Goal: Information Seeking & Learning: Learn about a topic

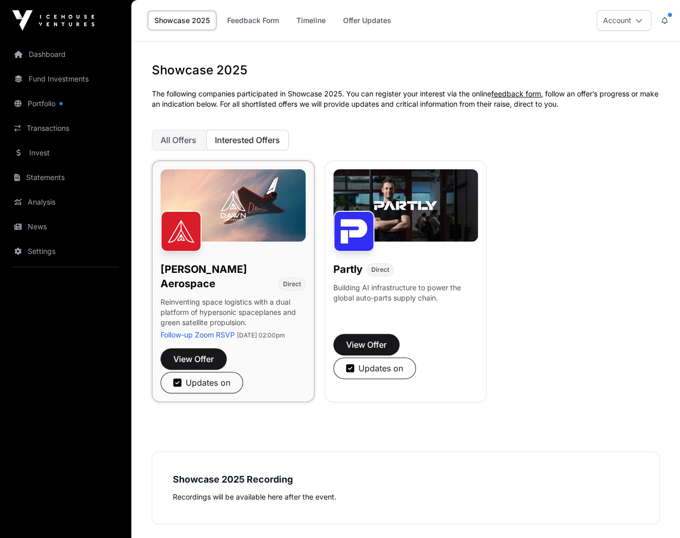
click at [240, 227] on img at bounding box center [233, 205] width 145 height 72
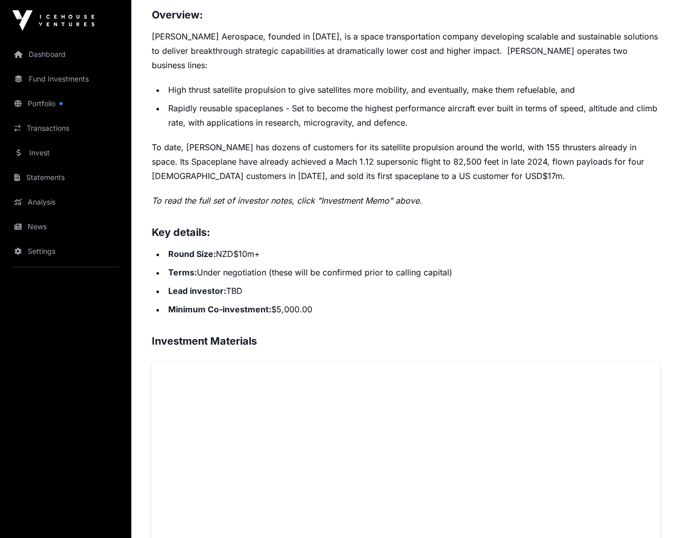
scroll to position [407, 0]
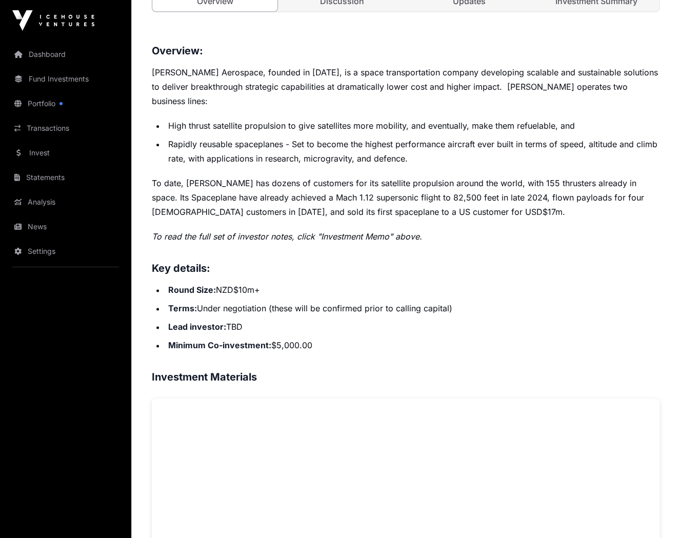
click at [346, 201] on p "To date, [PERSON_NAME] has dozens of customers for its satellite propulsion aro…" at bounding box center [406, 197] width 508 height 43
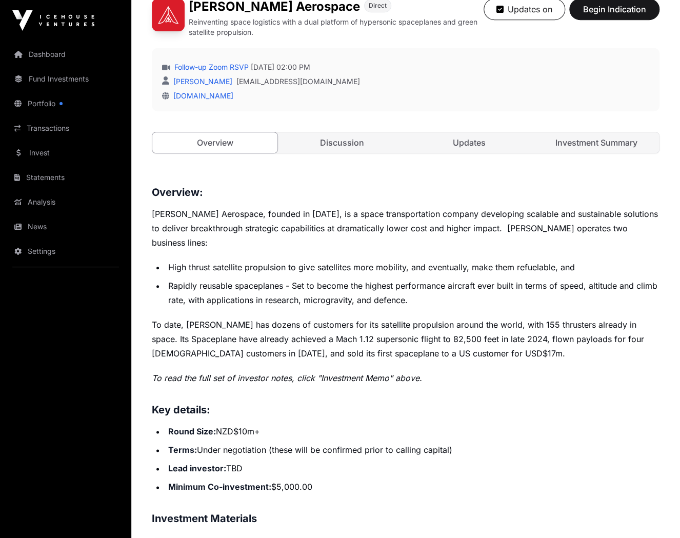
scroll to position [261, 0]
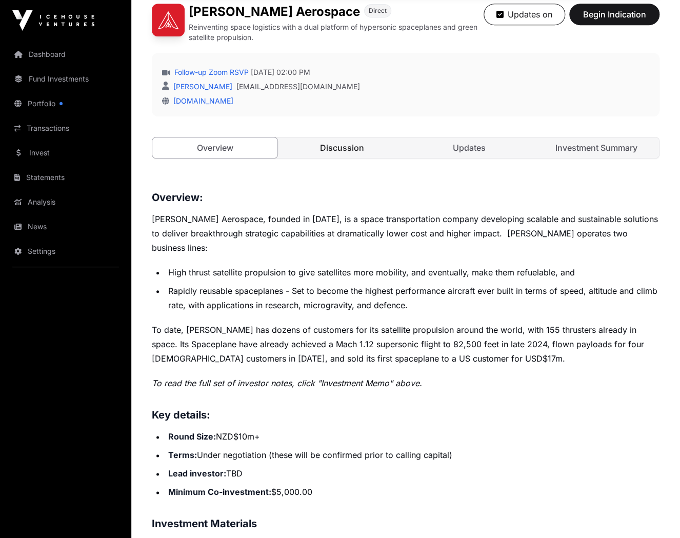
click at [339, 147] on link "Discussion" at bounding box center [342, 147] width 125 height 21
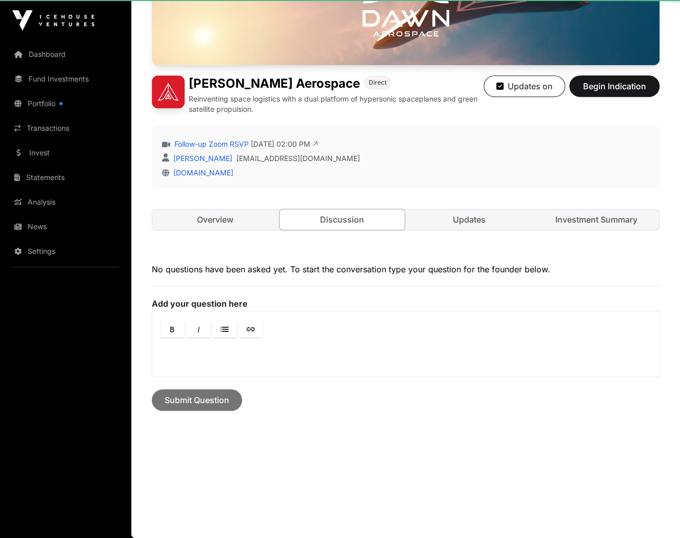
scroll to position [187, 0]
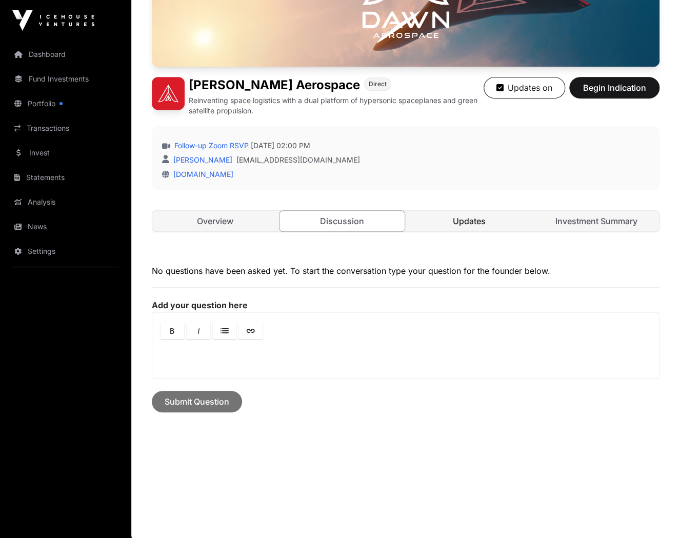
click at [448, 212] on link "Updates" at bounding box center [469, 221] width 125 height 21
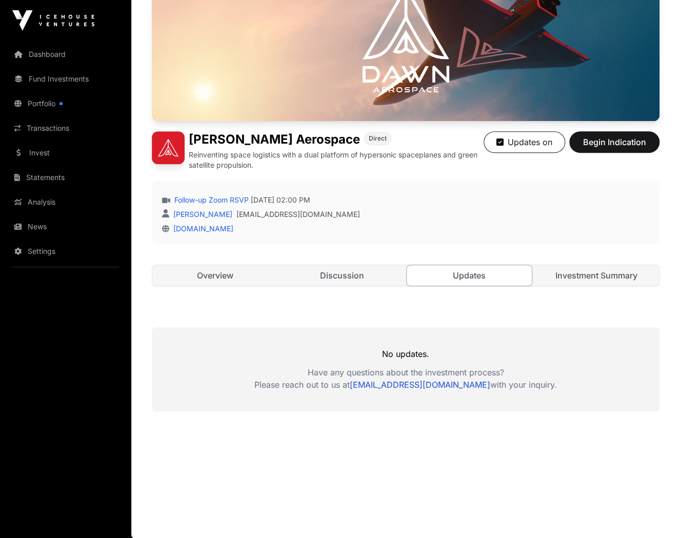
click at [574, 262] on div "Open [PERSON_NAME] Aerospace Direct Reinventing space logistics with a dual pla…" at bounding box center [406, 132] width 508 height 350
click at [575, 271] on link "Investment Summary" at bounding box center [596, 275] width 125 height 21
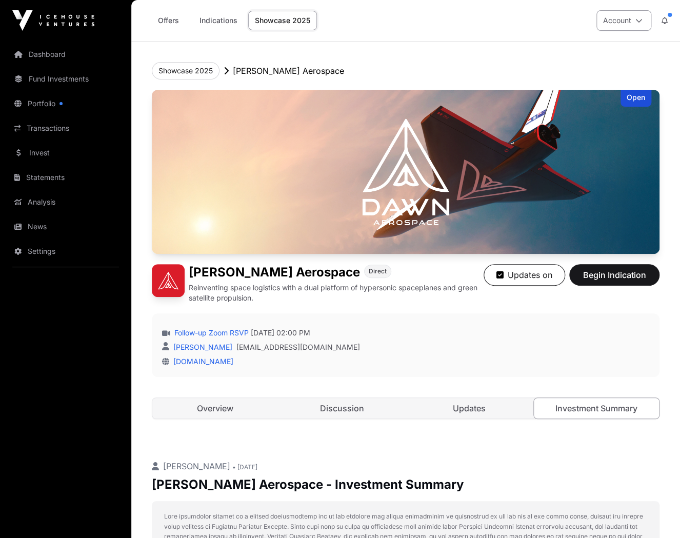
click at [612, 19] on button "Account" at bounding box center [624, 20] width 55 height 21
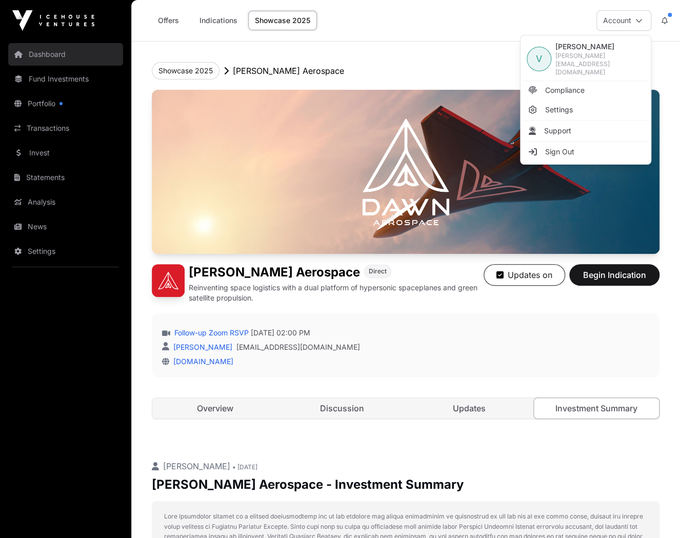
click at [33, 51] on link "Dashboard" at bounding box center [65, 54] width 115 height 23
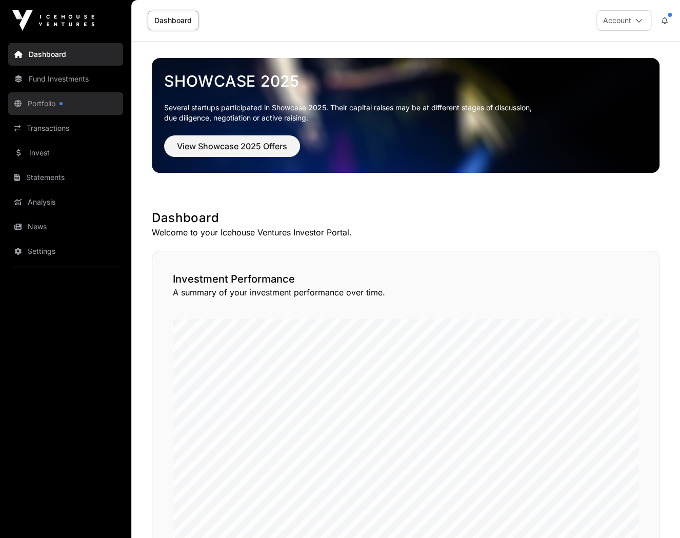
click at [51, 102] on link "Portfolio" at bounding box center [65, 103] width 115 height 23
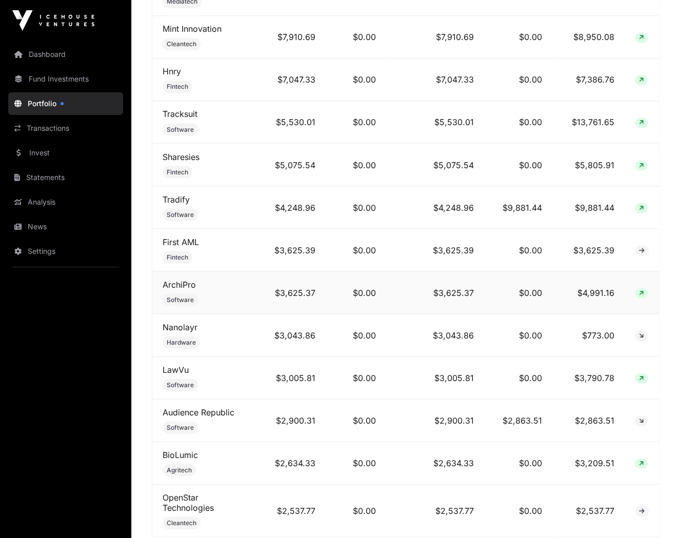
scroll to position [348, 0]
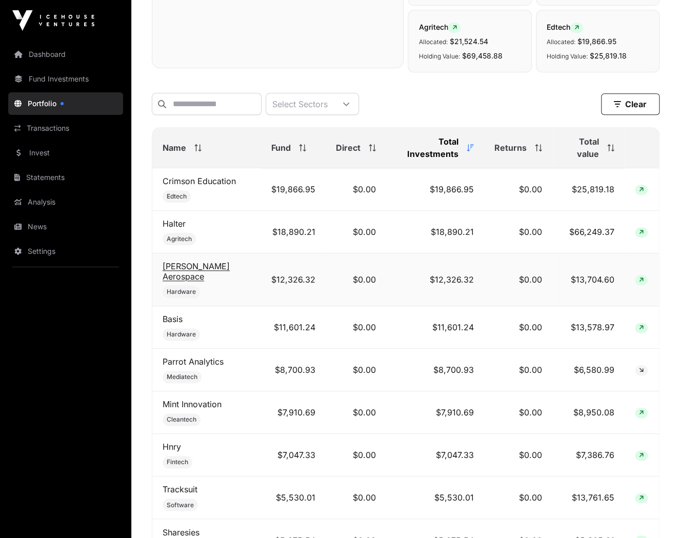
click at [202, 269] on link "Dawn Aerospace" at bounding box center [196, 271] width 67 height 21
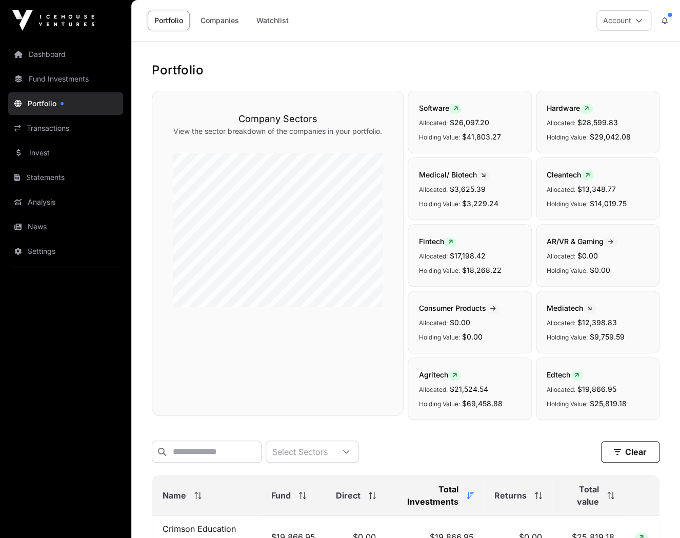
scroll to position [348, 0]
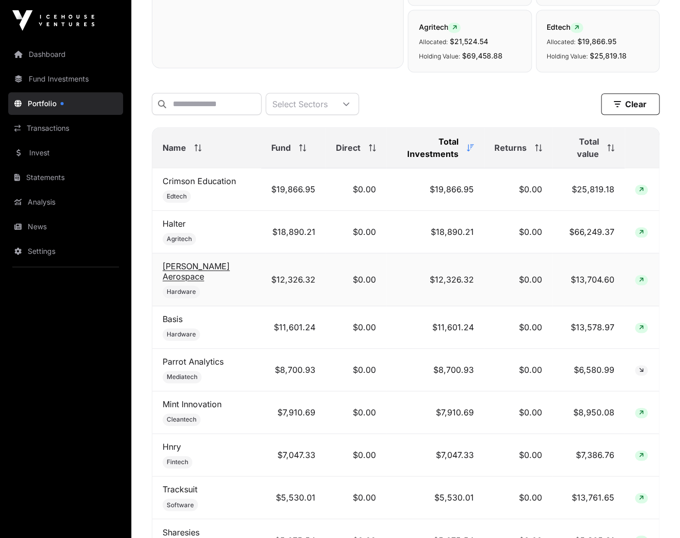
click at [193, 269] on link "Dawn Aerospace" at bounding box center [196, 271] width 67 height 21
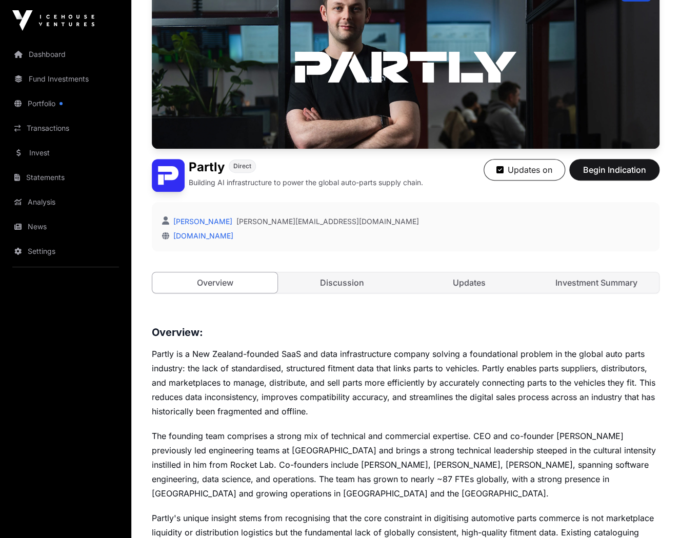
scroll to position [63, 0]
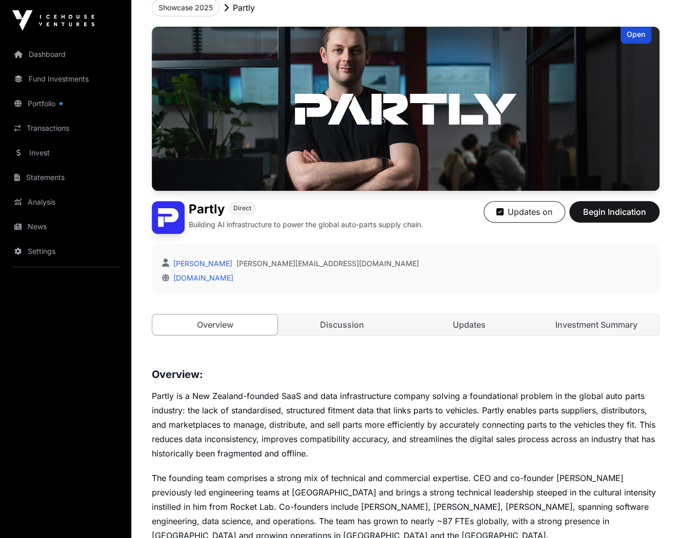
click at [189, 285] on div "[PERSON_NAME] [PERSON_NAME][EMAIL_ADDRESS][DOMAIN_NAME] [DOMAIN_NAME]" at bounding box center [406, 268] width 508 height 49
click at [191, 279] on link "[DOMAIN_NAME]" at bounding box center [201, 277] width 64 height 9
